Goal: Navigation & Orientation: Go to known website

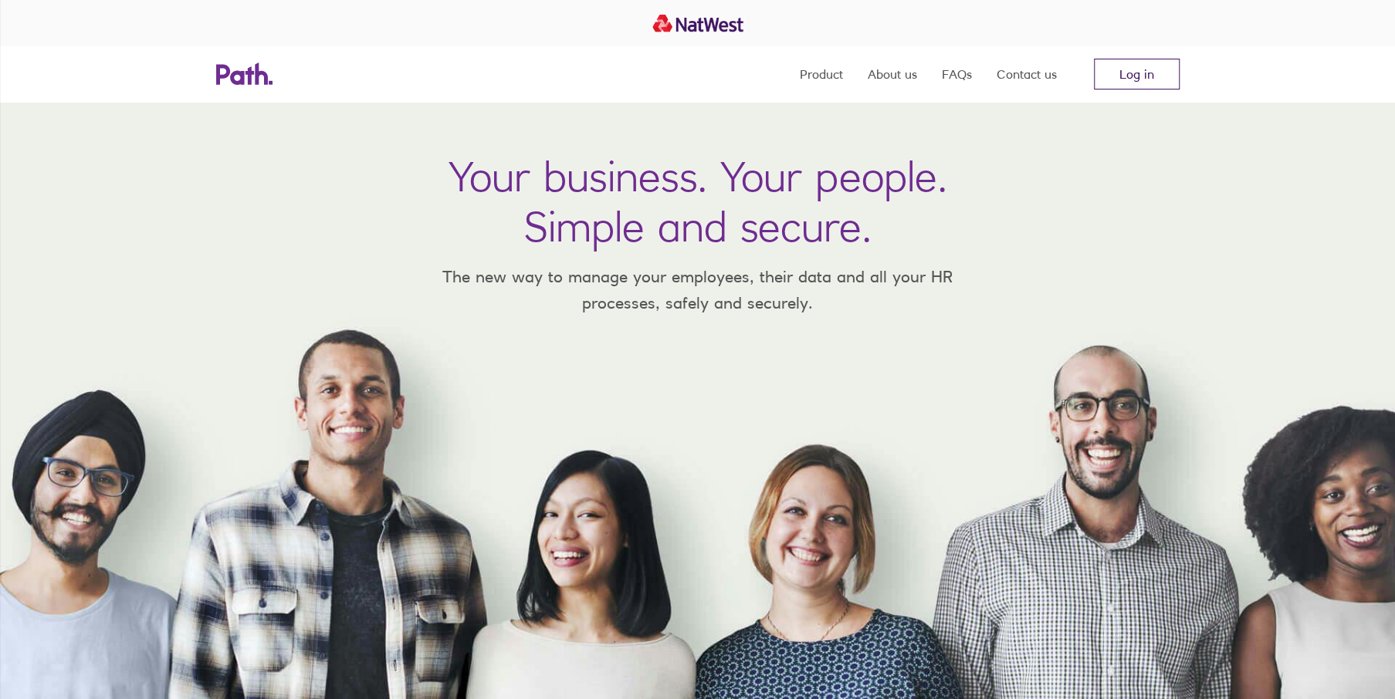
click at [1144, 68] on link "Log in" at bounding box center [1137, 74] width 86 height 31
